Goal: Manage account settings

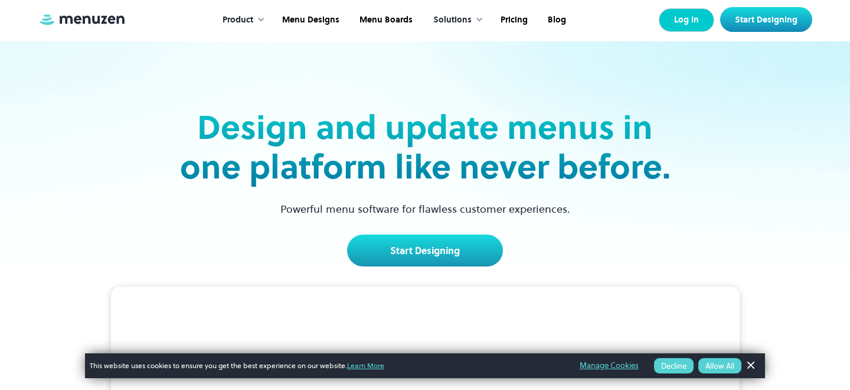
click at [674, 23] on link "Log In" at bounding box center [686, 20] width 55 height 24
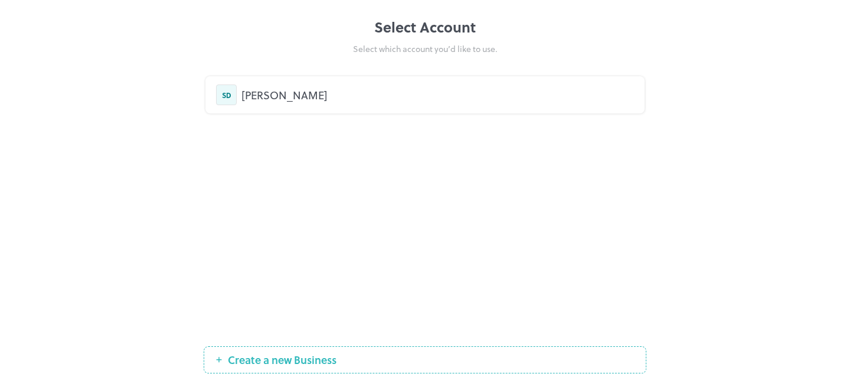
click at [355, 90] on div "[PERSON_NAME]" at bounding box center [437, 95] width 393 height 16
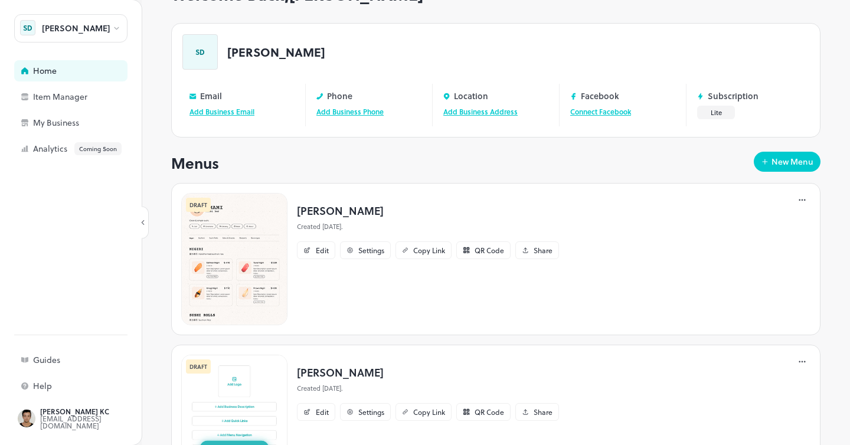
scroll to position [62, 0]
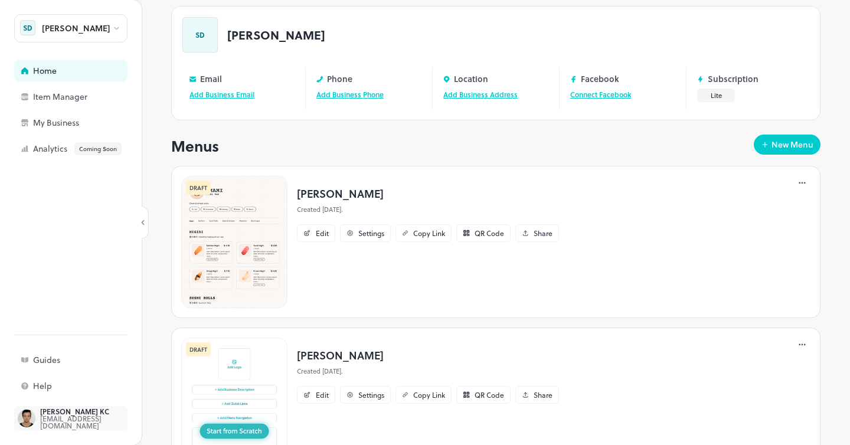
click at [88, 389] on div "[EMAIL_ADDRESS][DOMAIN_NAME]" at bounding box center [95, 422] width 111 height 14
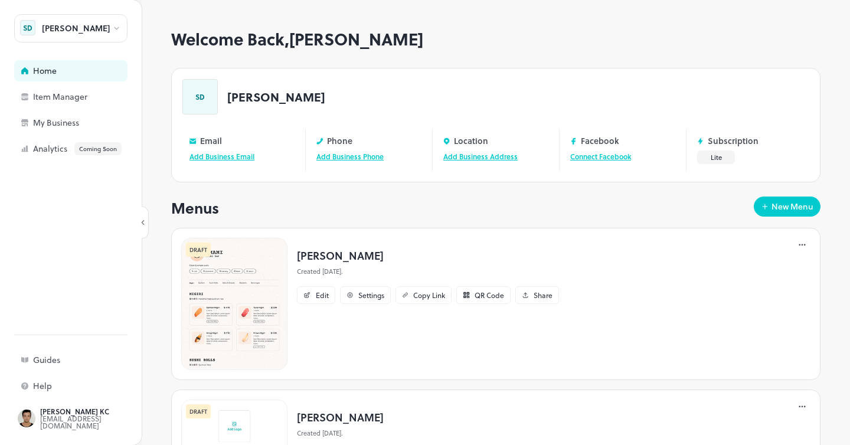
click at [114, 32] on icon at bounding box center [116, 28] width 9 height 8
click at [74, 198] on div at bounding box center [425, 222] width 850 height 445
click at [107, 27] on div "[PERSON_NAME]" at bounding box center [70, 28] width 113 height 28
click at [121, 31] on div at bounding box center [425, 222] width 850 height 445
click at [753, 158] on link "Manage" at bounding box center [755, 156] width 28 height 11
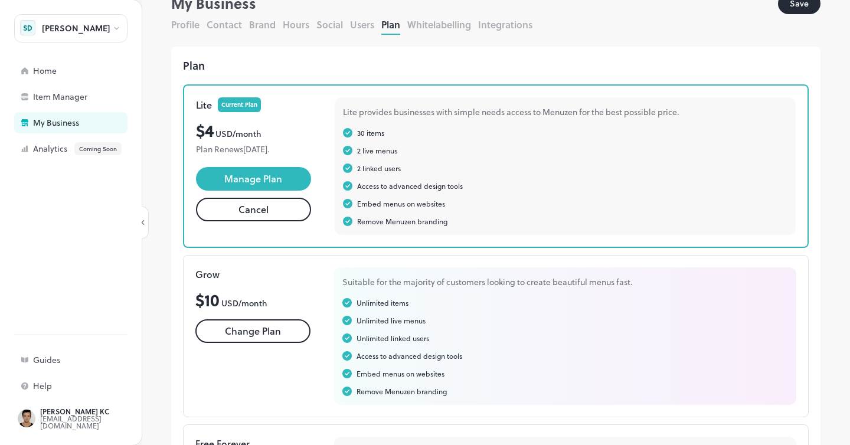
scroll to position [40, 0]
